Goal: Information Seeking & Learning: Check status

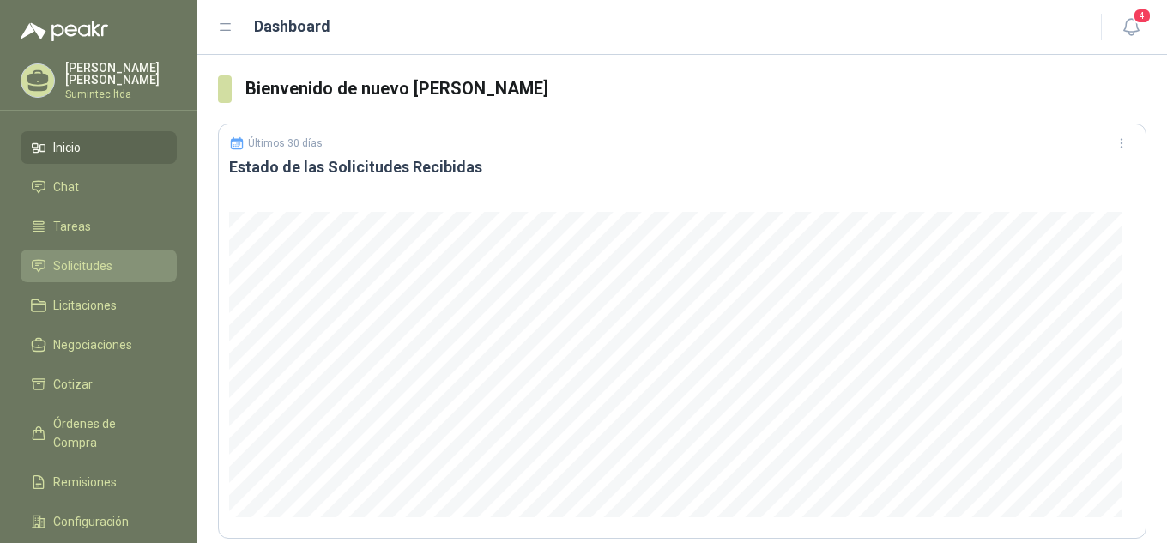
click at [57, 269] on span "Solicitudes" at bounding box center [82, 266] width 59 height 19
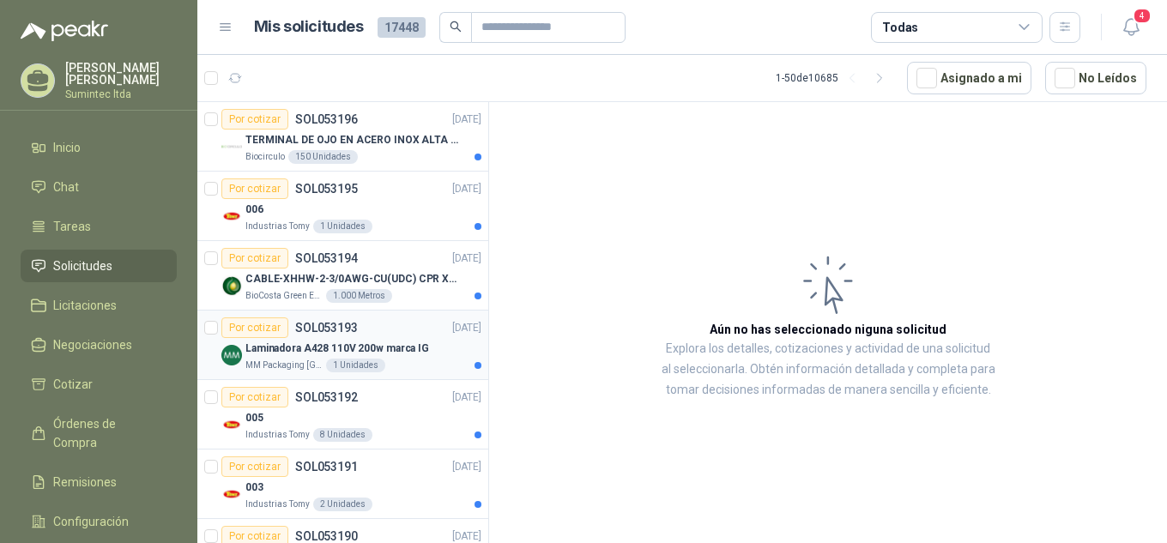
click at [309, 369] on p "MM Packaging [GEOGRAPHIC_DATA]" at bounding box center [283, 366] width 77 height 14
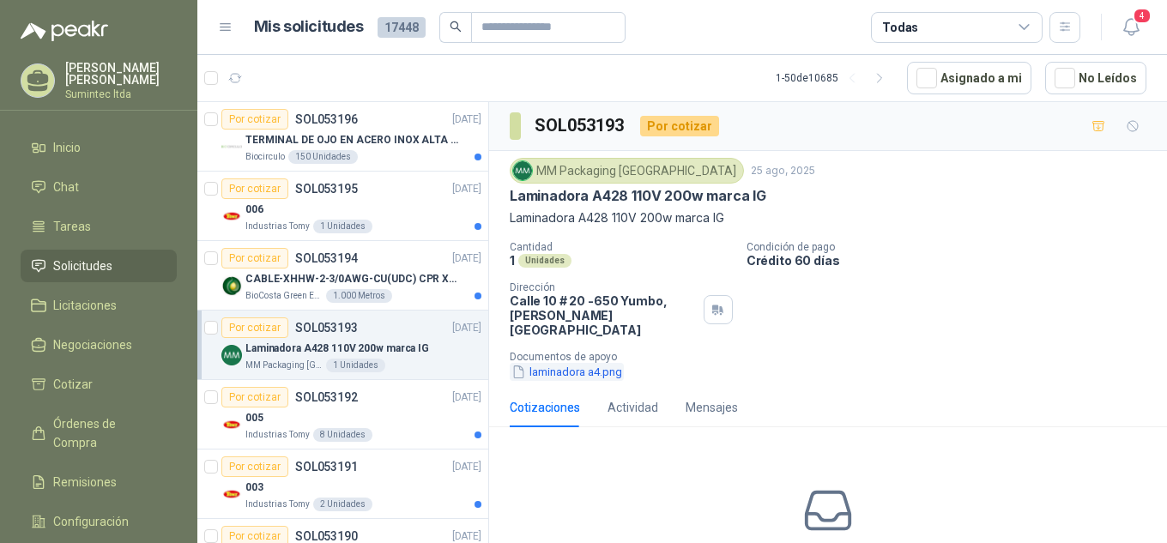
click at [583, 363] on button "laminadora a4.png" at bounding box center [567, 372] width 114 height 18
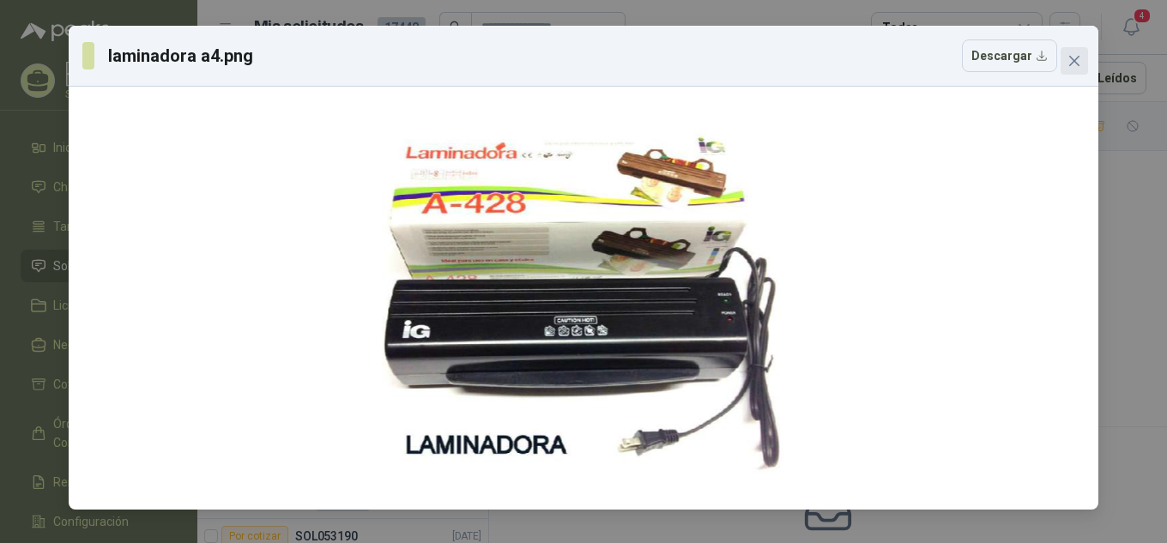
click at [1077, 59] on icon "close" at bounding box center [1074, 61] width 10 height 10
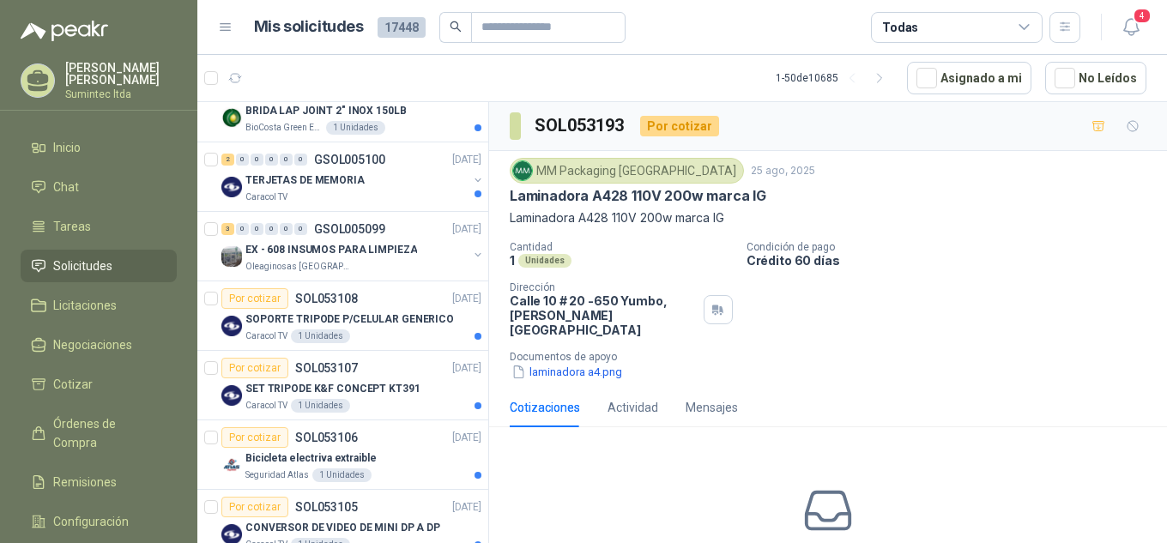
scroll to position [2622, 0]
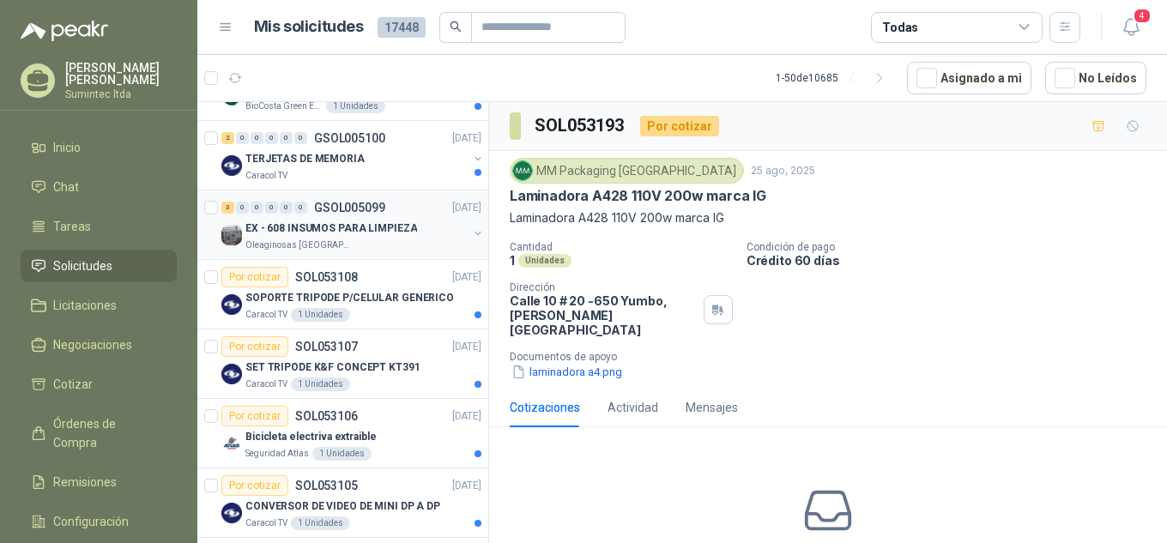
click at [344, 233] on p "EX - 608 INSUMOS PARA LIMPIEZA" at bounding box center [331, 229] width 172 height 16
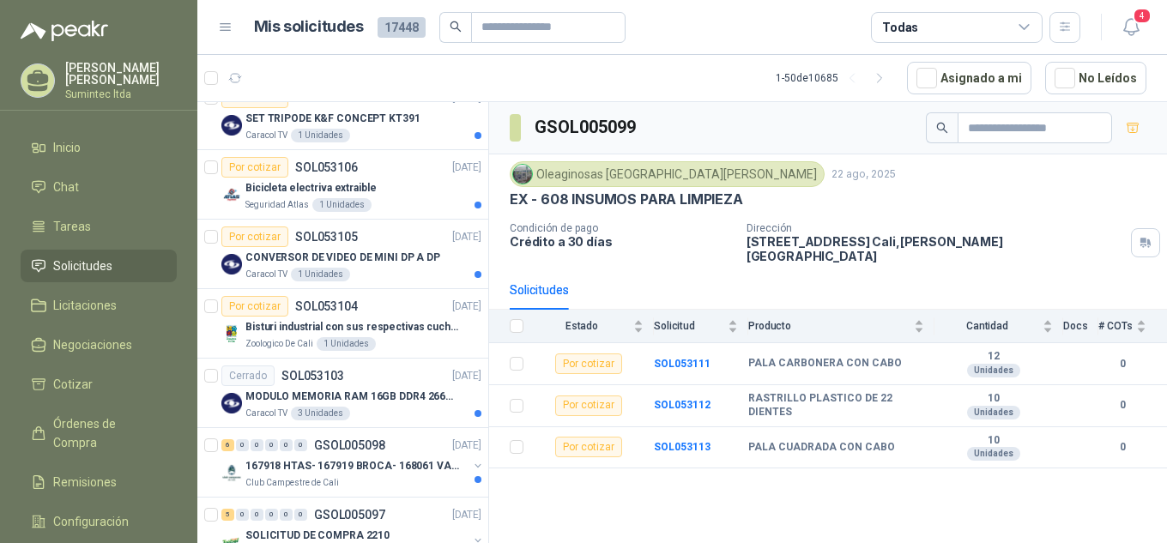
scroll to position [2928, 0]
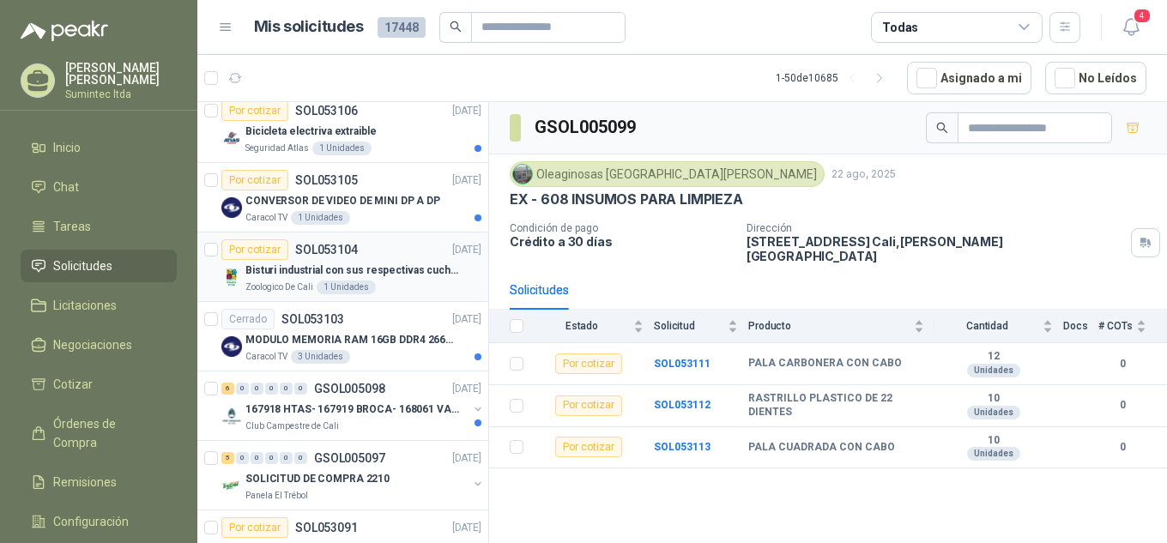
click at [366, 269] on p "Bisturi industrial con sus respectivas cuchillas segun muestra" at bounding box center [352, 271] width 214 height 16
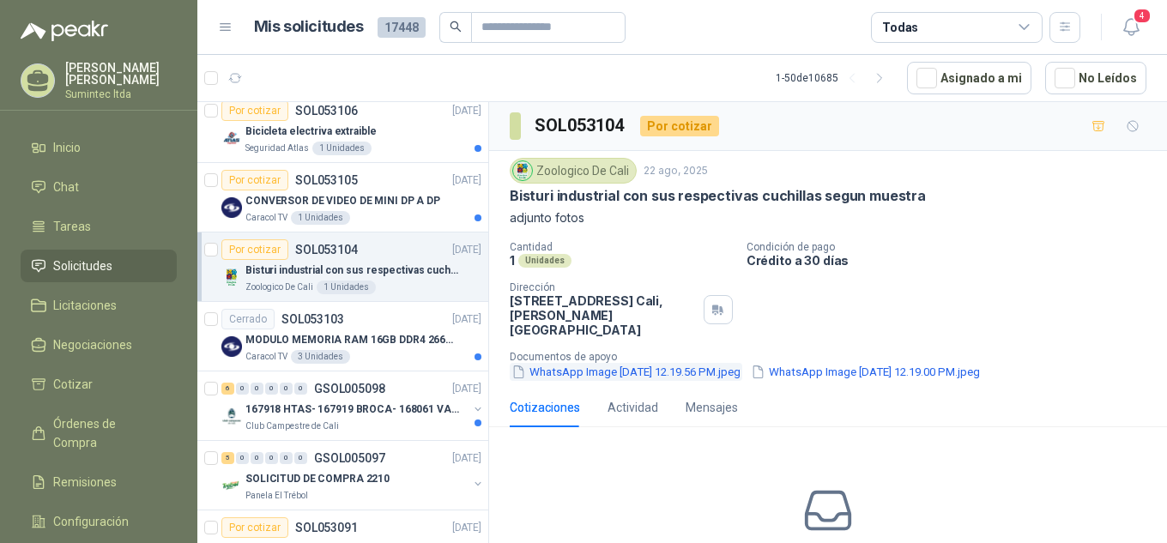
click at [734, 363] on button "WhatsApp Image [DATE] 12.19.56 PM.jpeg" at bounding box center [626, 372] width 233 height 18
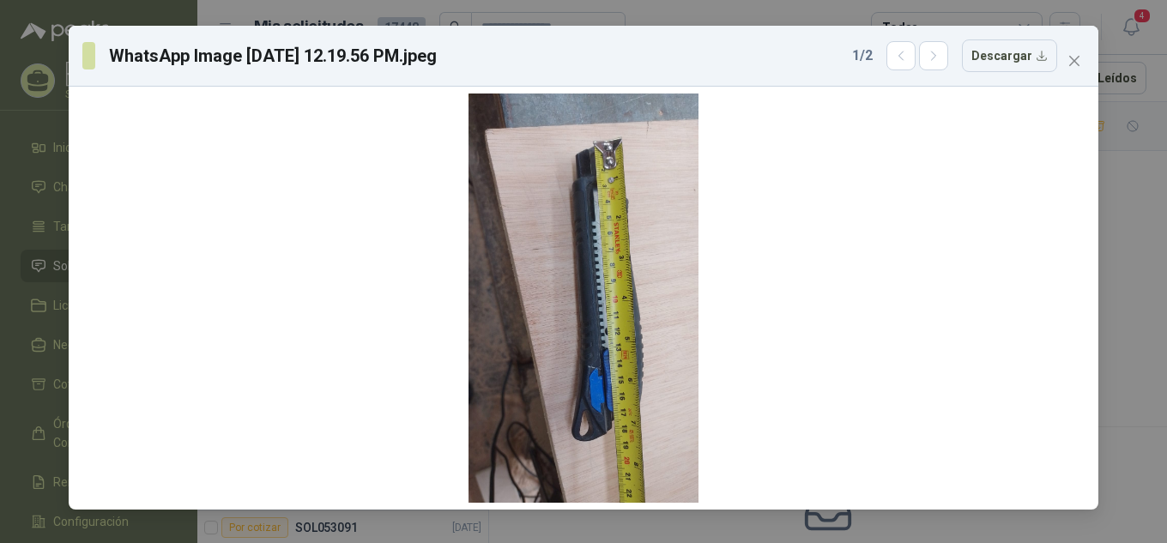
click at [1146, 176] on div "WhatsApp Image [DATE] 12.19.56 PM.jpeg 1 / 2 Descargar" at bounding box center [583, 271] width 1167 height 543
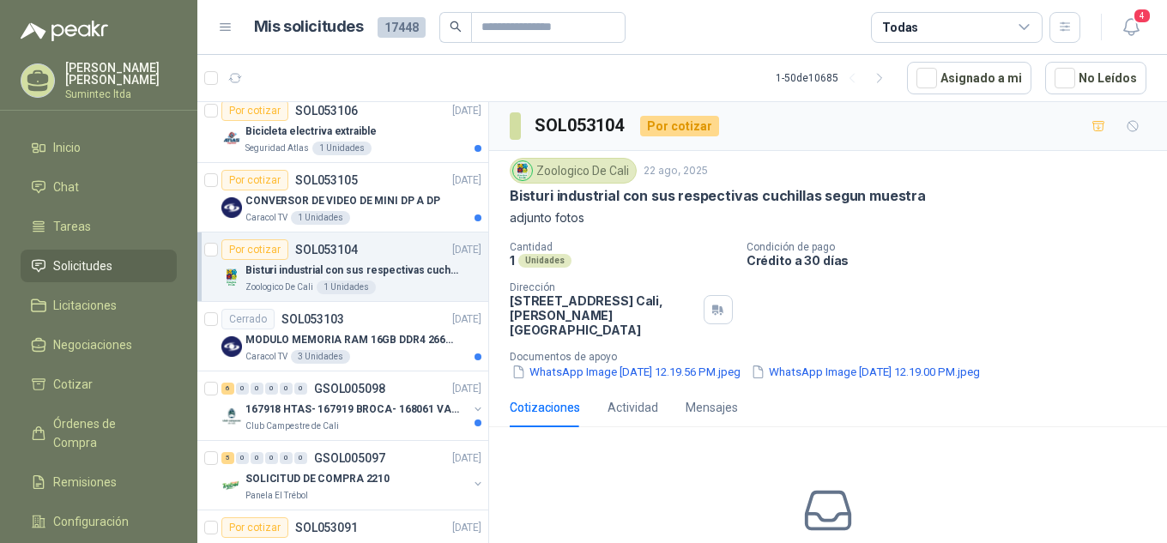
scroll to position [3066, 0]
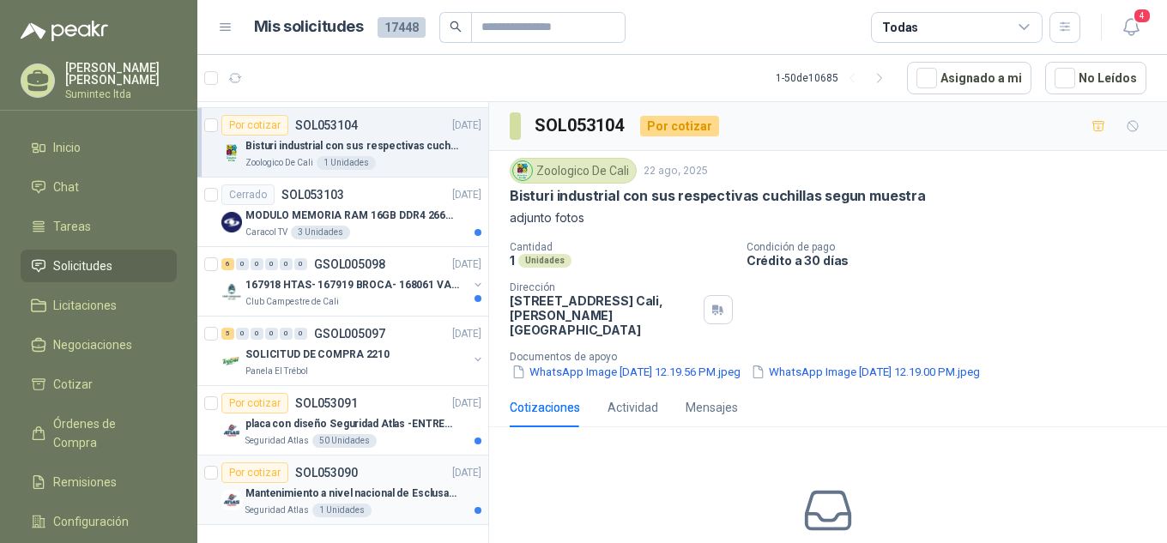
click at [380, 504] on div "Seguridad Atlas 1 Unidades" at bounding box center [363, 511] width 236 height 14
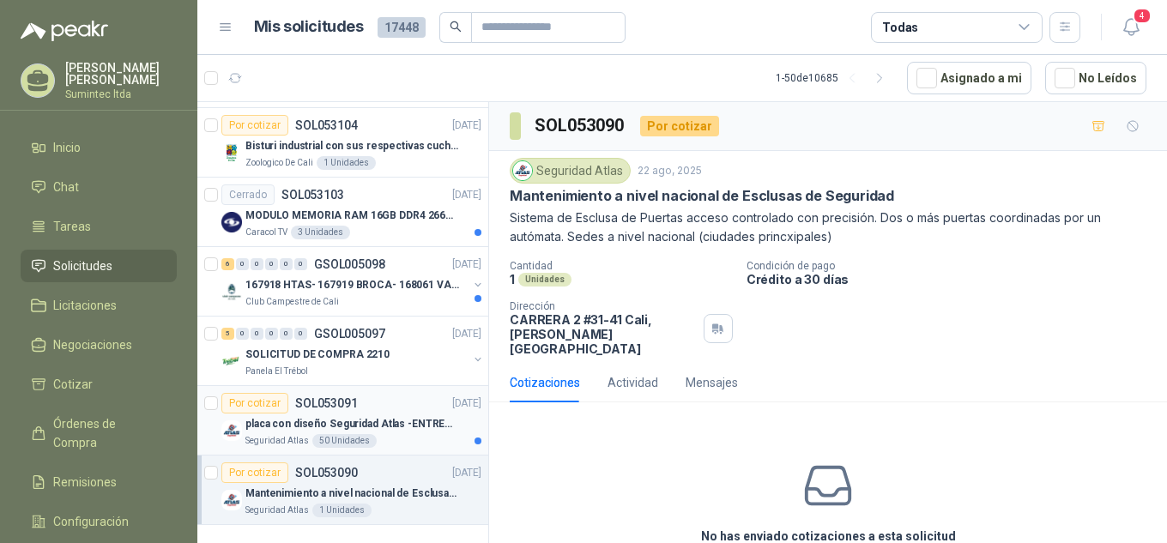
click at [385, 434] on div "Seguridad Atlas 50 Unidades" at bounding box center [363, 441] width 236 height 14
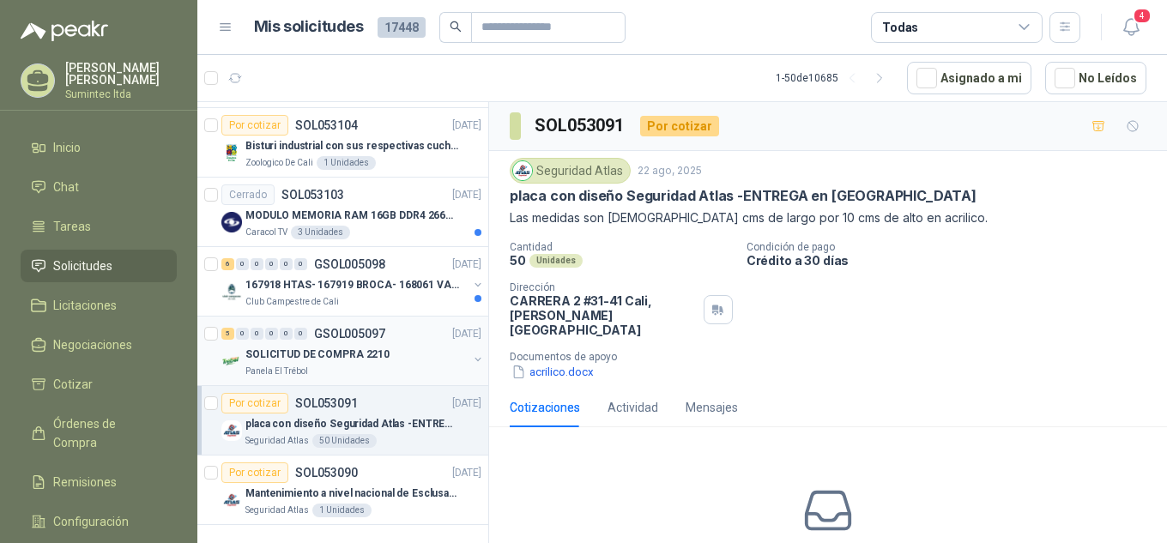
click at [384, 344] on div "SOLICITUD DE COMPRA 2210" at bounding box center [356, 354] width 222 height 21
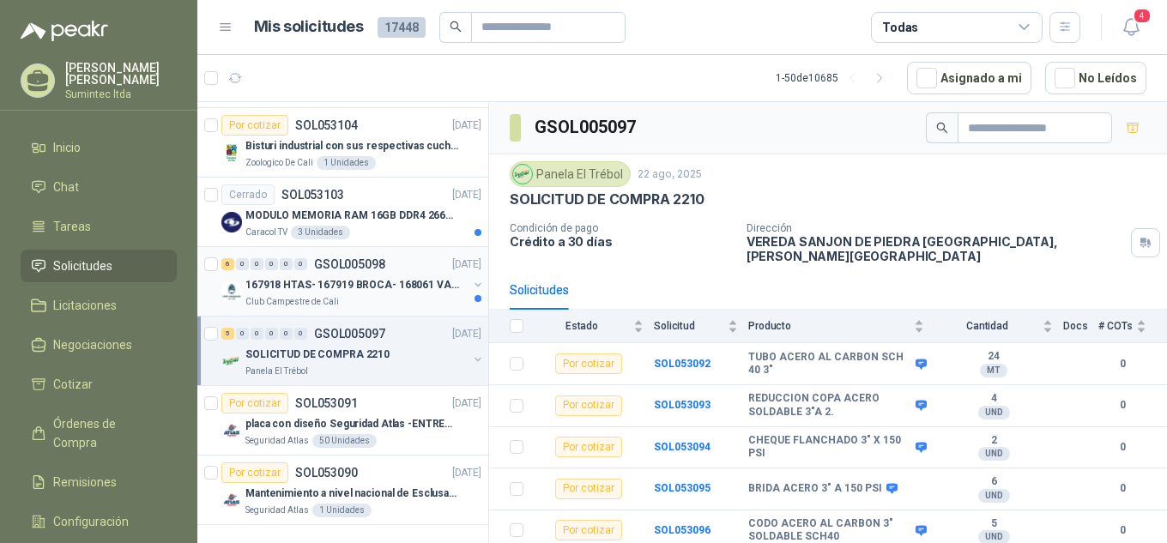
click at [403, 277] on p "167918 HTAS- 167919 BROCA- 168061 VALVULA" at bounding box center [352, 285] width 214 height 16
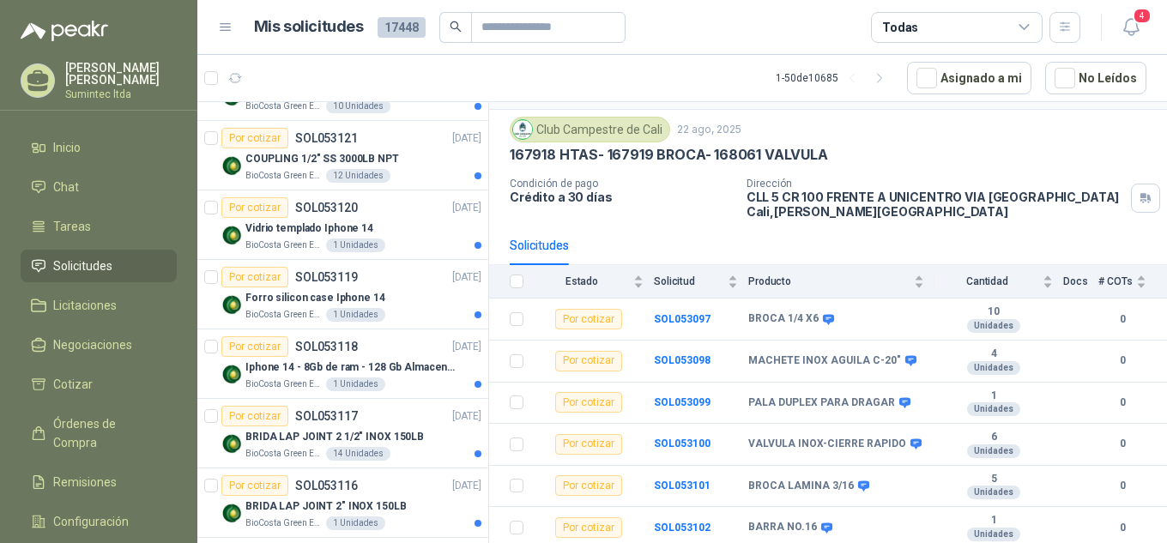
scroll to position [2053, 0]
